Goal: Task Accomplishment & Management: Manage account settings

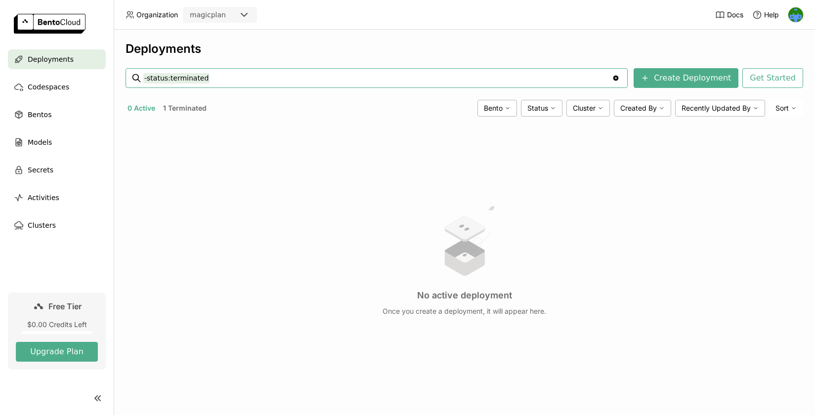
click at [801, 14] on img at bounding box center [796, 14] width 15 height 15
click at [777, 41] on span "Members" at bounding box center [777, 38] width 29 height 9
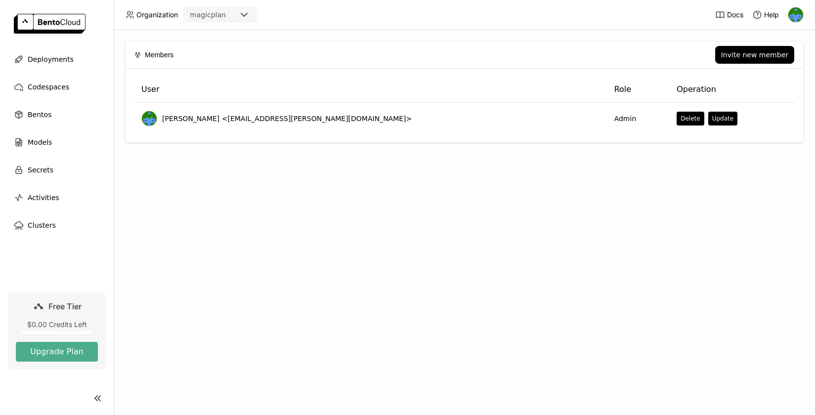
click at [332, 261] on div "Members Invite new member User Role Operation [PERSON_NAME] <[EMAIL_ADDRESS][PE…" at bounding box center [465, 223] width 702 height 386
click at [755, 54] on div "Invite new member" at bounding box center [754, 55] width 67 height 8
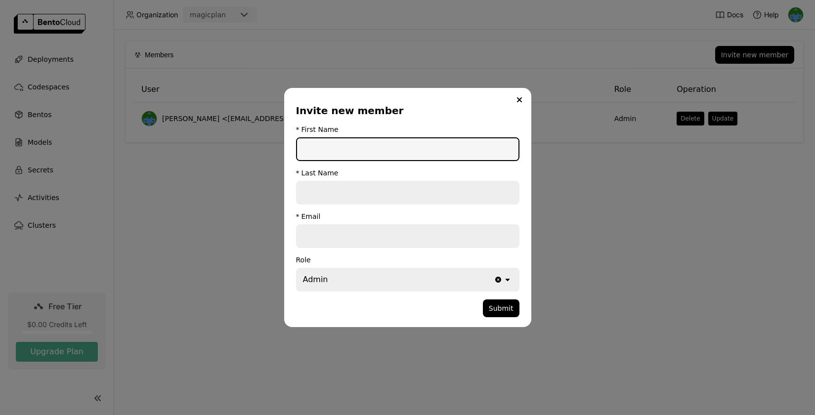
click at [348, 145] on input "dialog" at bounding box center [408, 149] width 222 height 22
type input "[PERSON_NAME]"
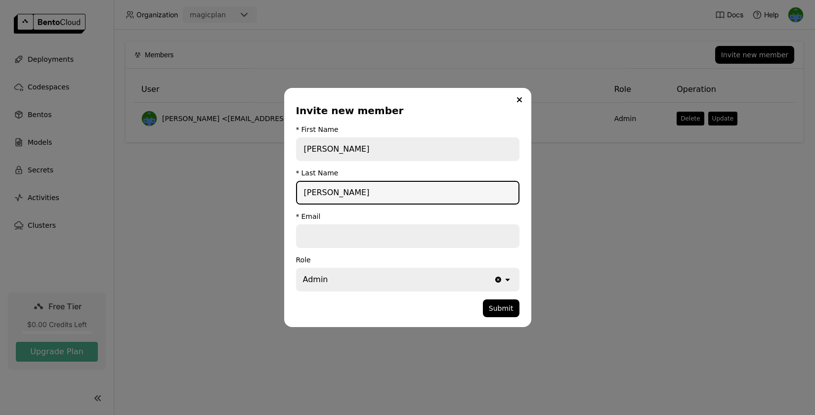
type input "[PERSON_NAME]"
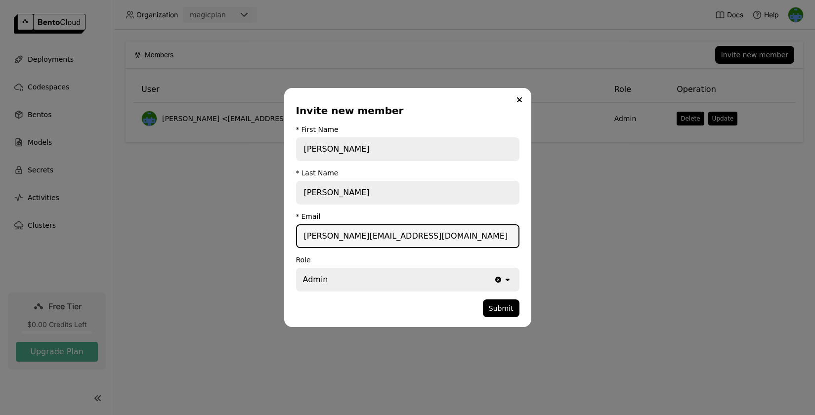
type input "[PERSON_NAME][EMAIL_ADDRESS][DOMAIN_NAME]"
click at [349, 279] on div "Admin" at bounding box center [395, 280] width 197 height 22
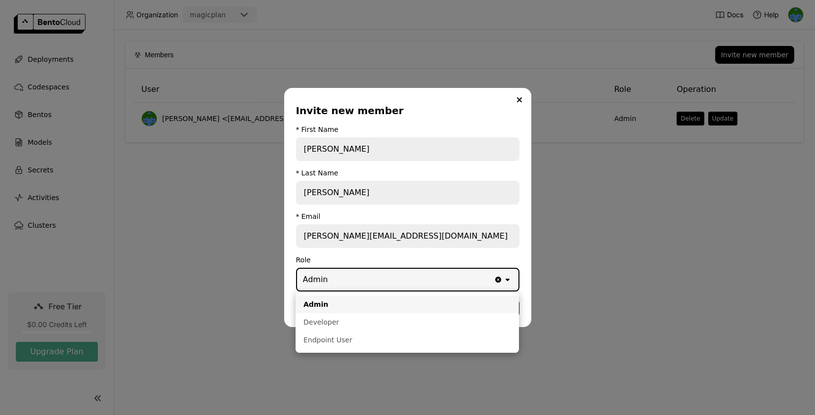
click at [422, 252] on form "* First Name [PERSON_NAME] * Last Name [PERSON_NAME] * Email [PERSON_NAME][EMAI…" at bounding box center [408, 222] width 224 height 192
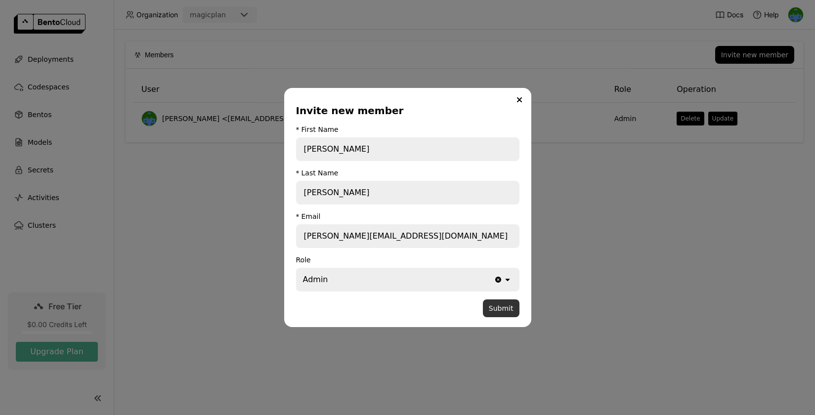
click at [499, 311] on button "Submit" at bounding box center [501, 309] width 37 height 18
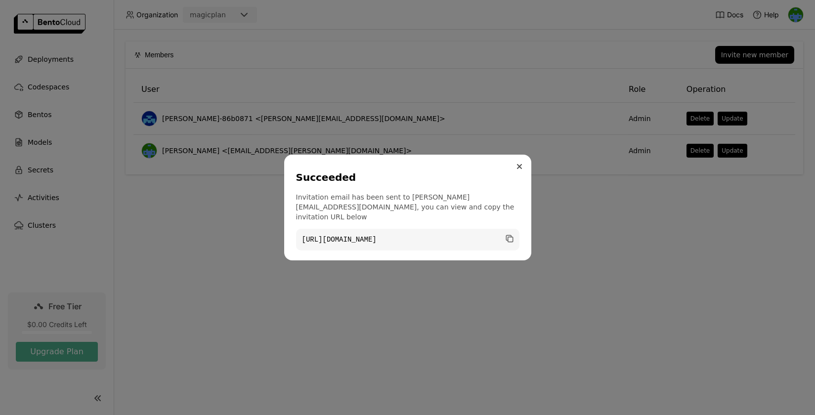
click at [517, 169] on icon "Close" at bounding box center [519, 166] width 5 height 5
